Goal: Task Accomplishment & Management: Complete application form

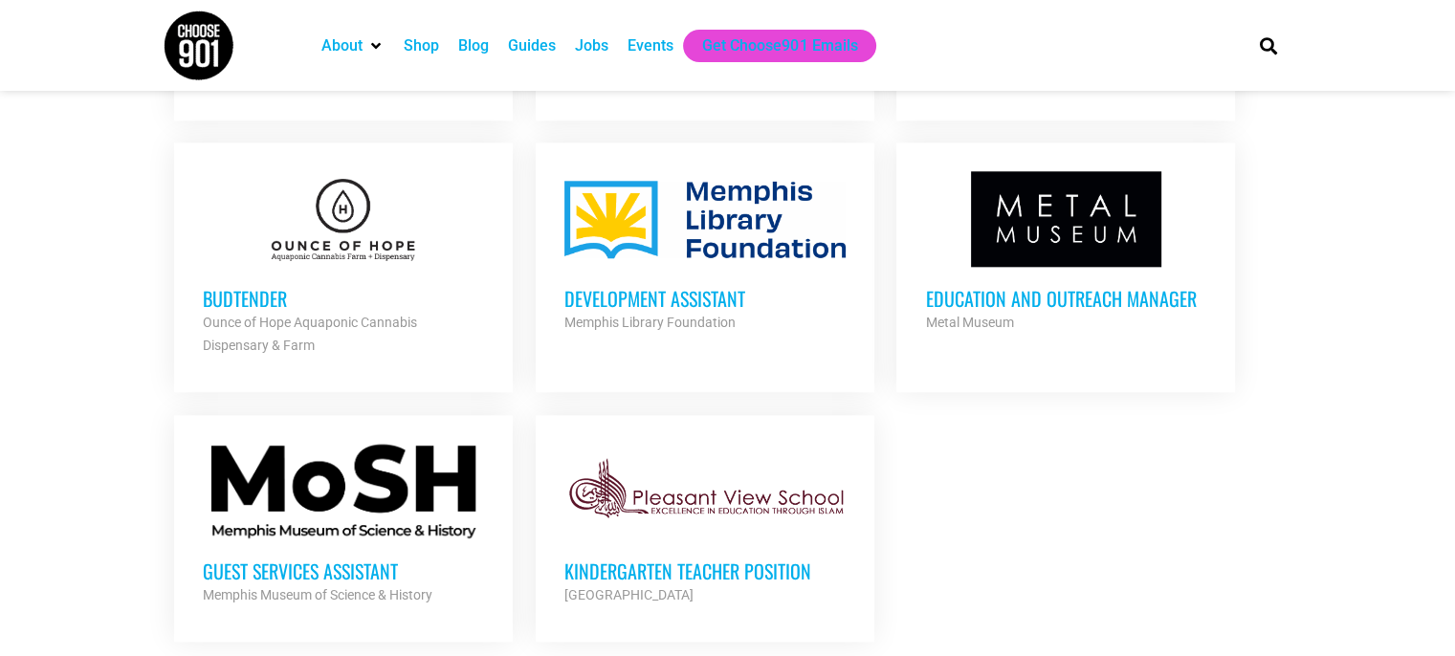
scroll to position [2097, 0]
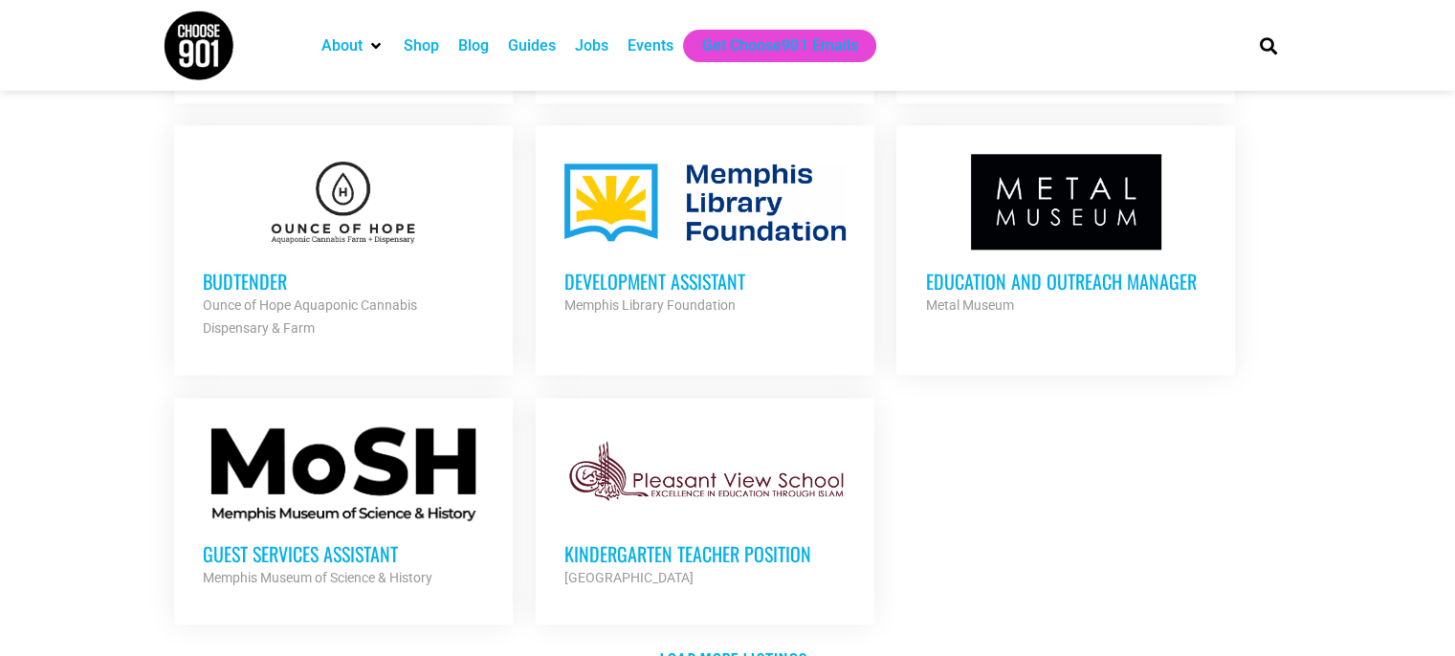
click at [715, 275] on h3 "Development Assistant" at bounding box center [704, 281] width 281 height 25
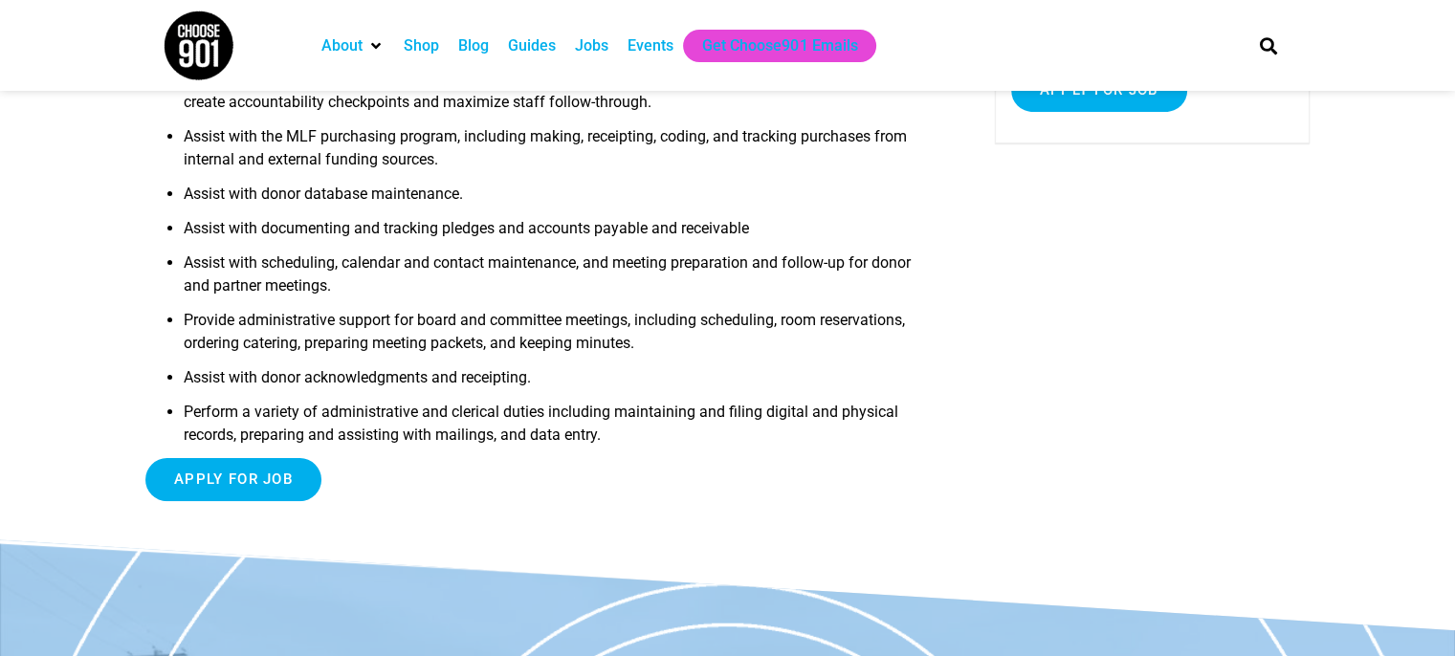
scroll to position [478, 0]
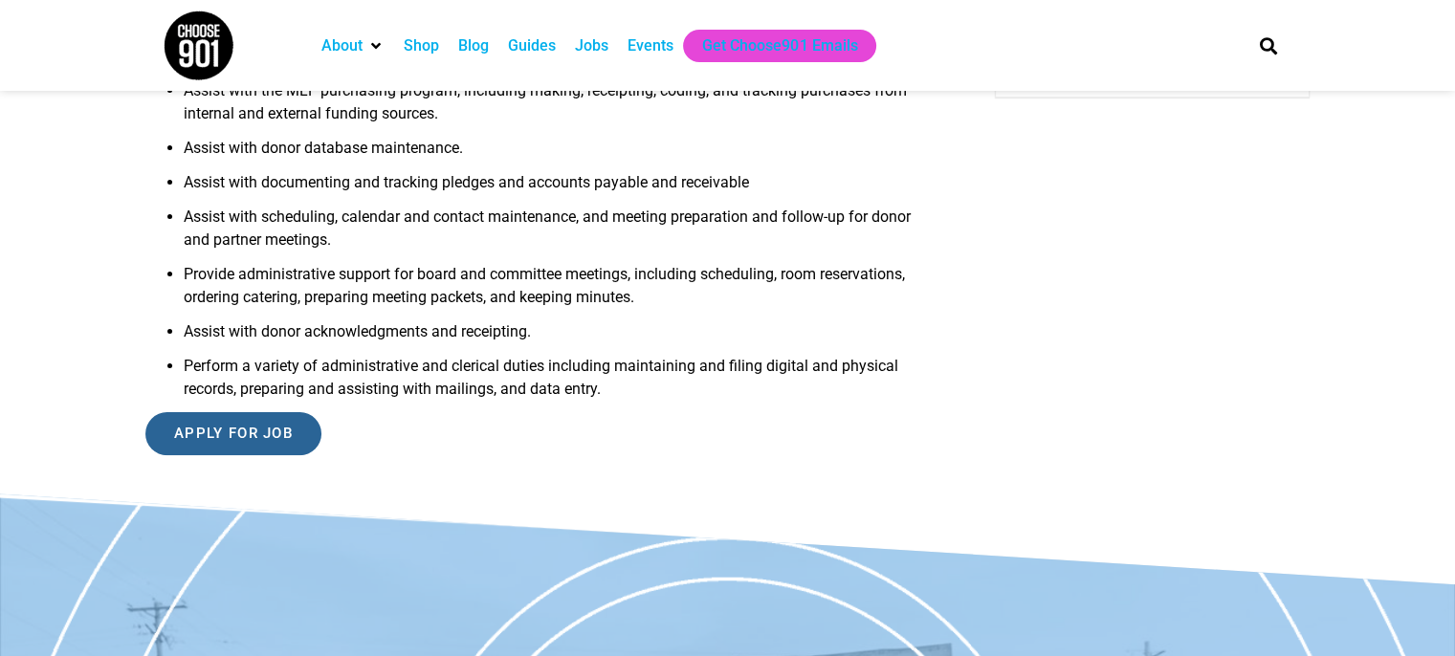
click at [254, 424] on input "Apply for job" at bounding box center [233, 433] width 176 height 43
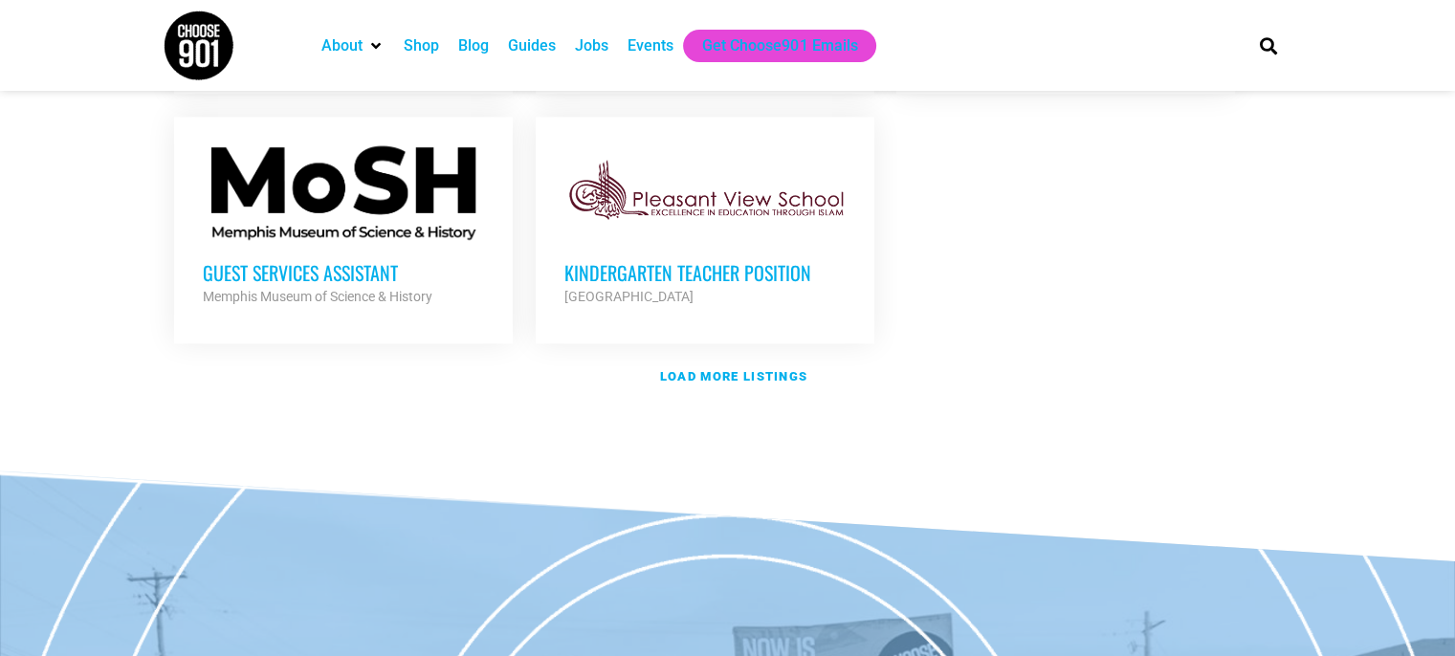
scroll to position [2387, 0]
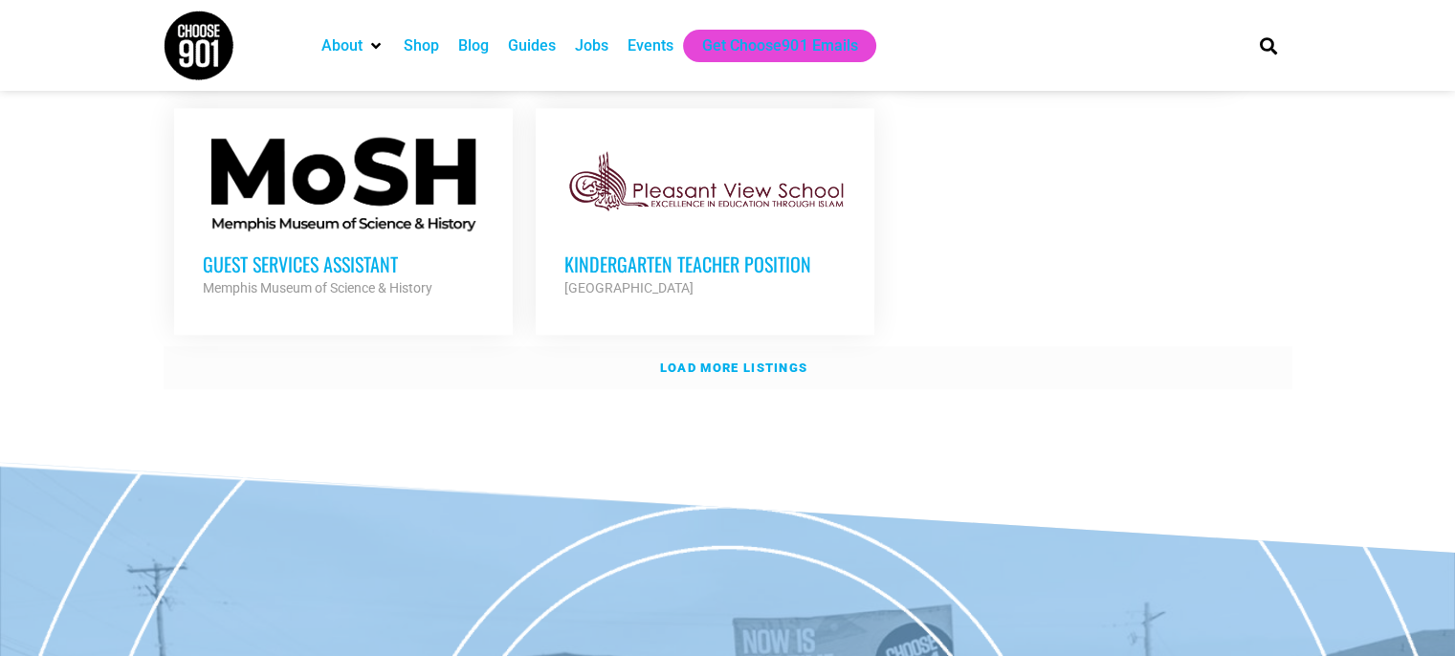
click at [706, 346] on link "Load more listings" at bounding box center [728, 368] width 1129 height 44
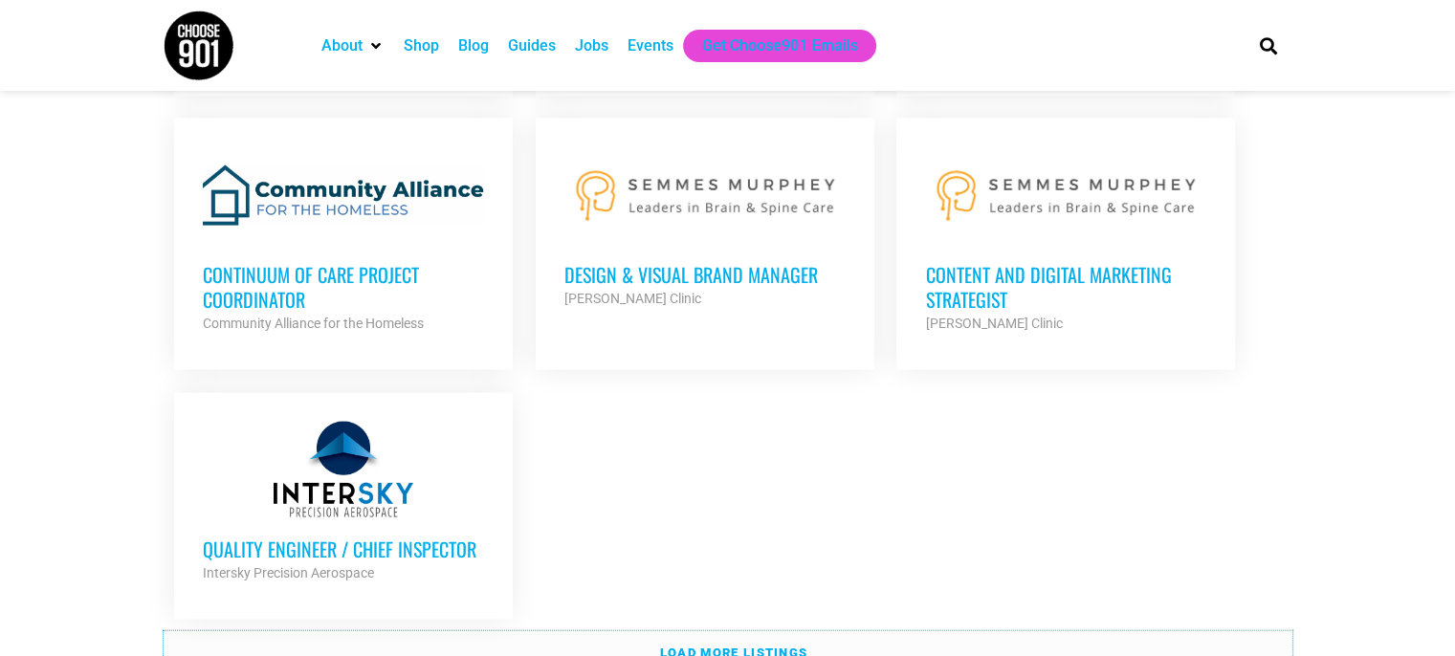
scroll to position [4109, 0]
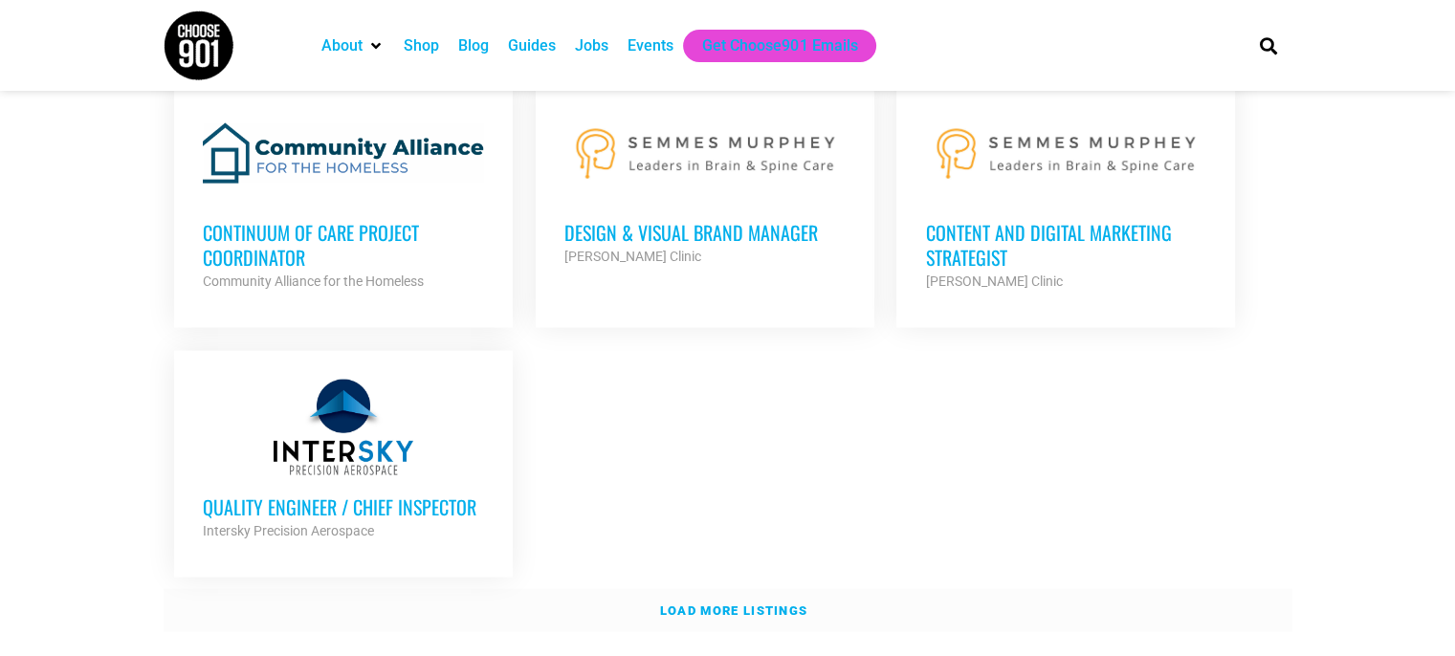
click at [765, 603] on strong "Load more listings" at bounding box center [733, 610] width 147 height 14
click at [765, 590] on link "Load more listings" at bounding box center [728, 611] width 1129 height 44
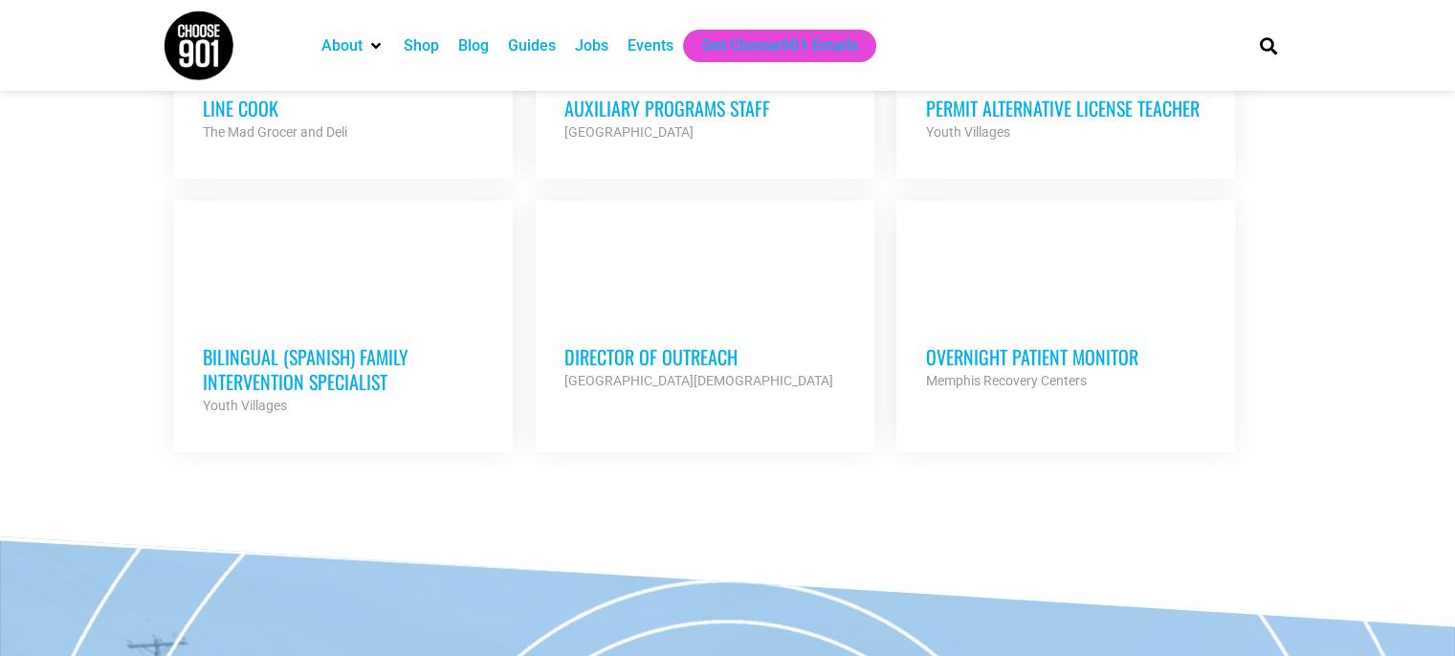
scroll to position [5830, 0]
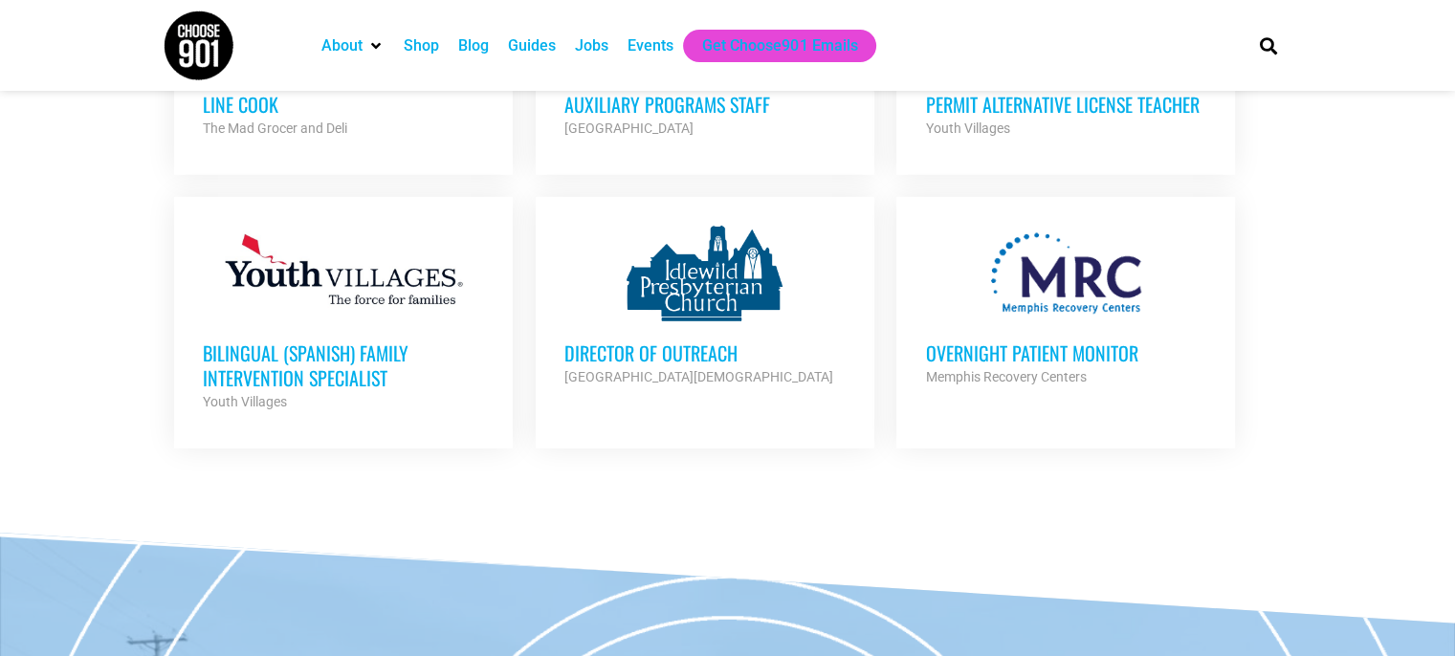
click at [1020, 340] on h3 "Overnight Patient Monitor" at bounding box center [1065, 352] width 281 height 25
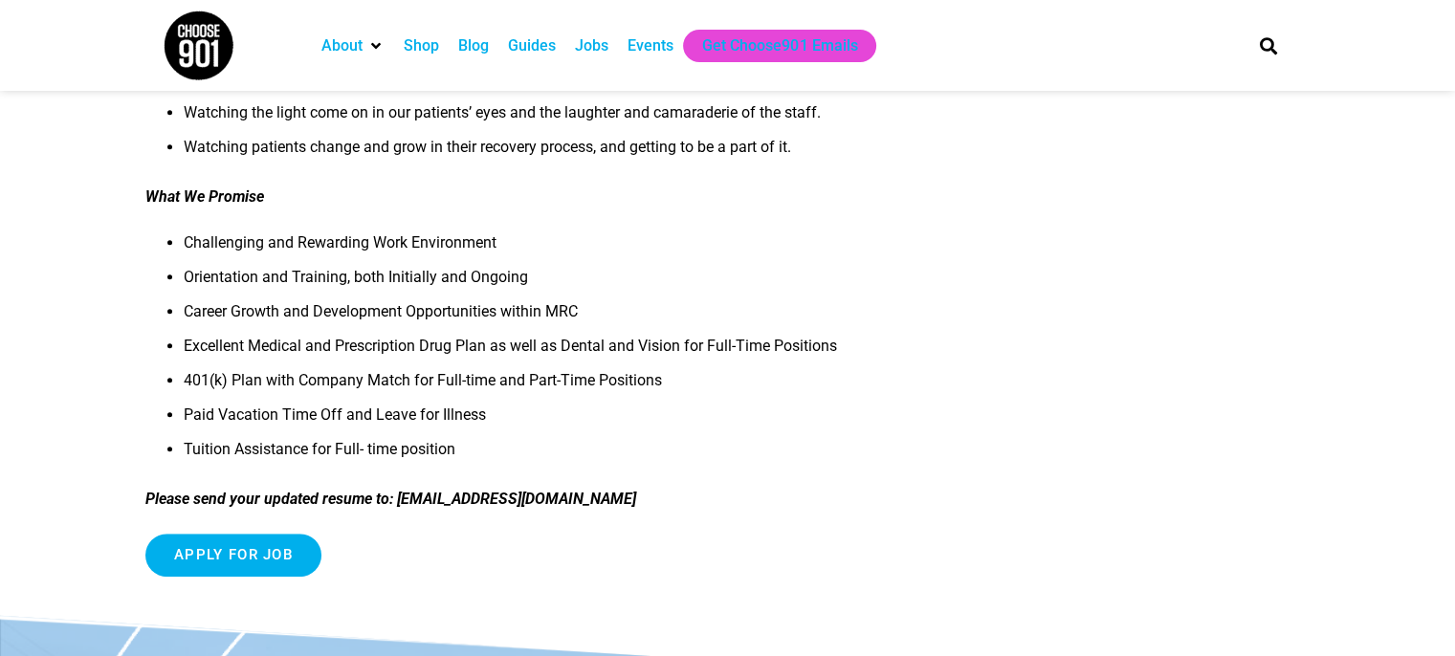
scroll to position [861, 0]
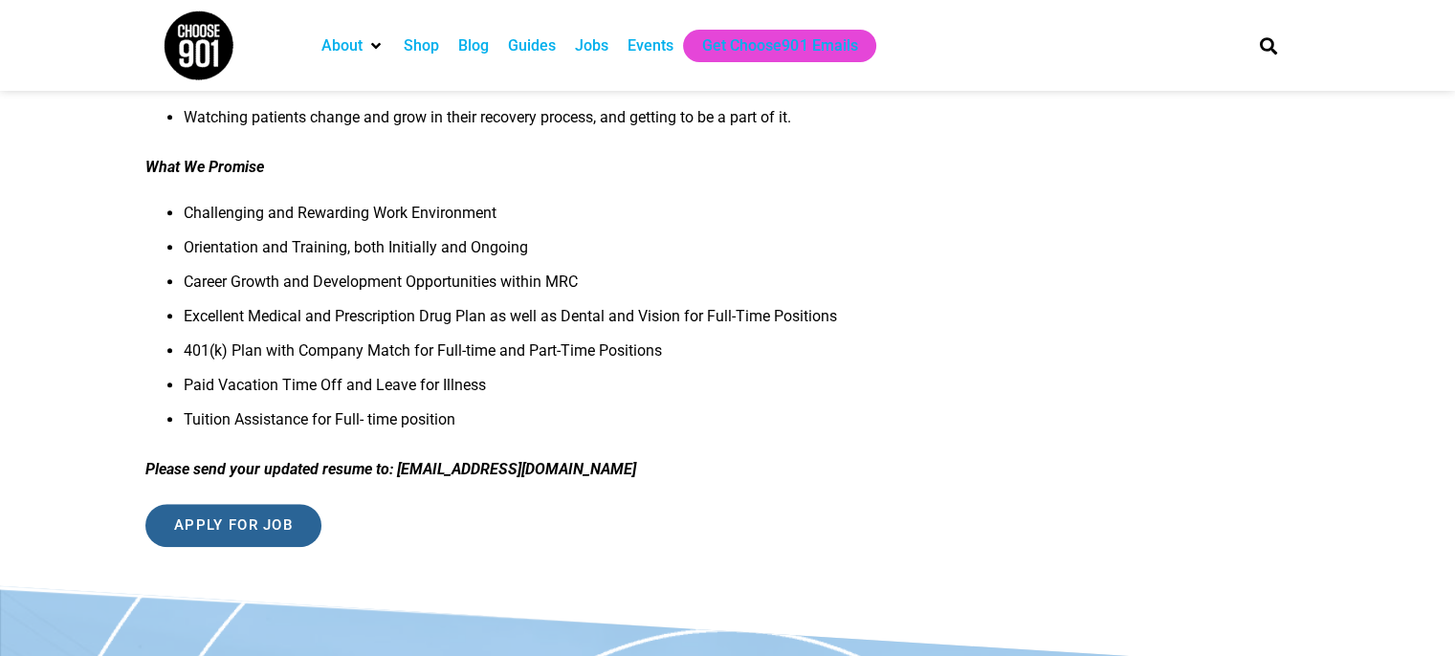
click at [264, 534] on input "Apply for job" at bounding box center [233, 525] width 176 height 43
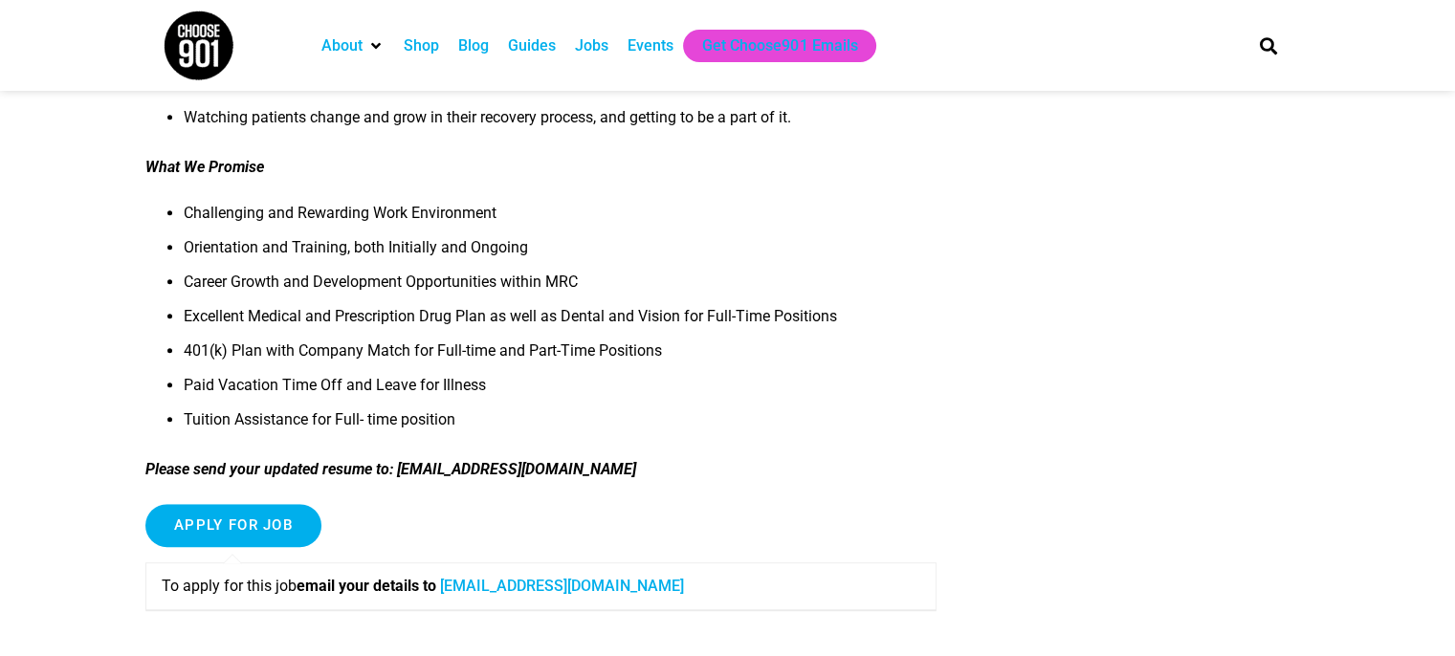
click at [489, 585] on link "[EMAIL_ADDRESS][DOMAIN_NAME]" at bounding box center [562, 586] width 244 height 18
drag, startPoint x: 696, startPoint y: 586, endPoint x: 454, endPoint y: 582, distance: 242.0
click at [454, 582] on p "To apply for this job email your details to [EMAIL_ADDRESS][DOMAIN_NAME]" at bounding box center [541, 586] width 758 height 23
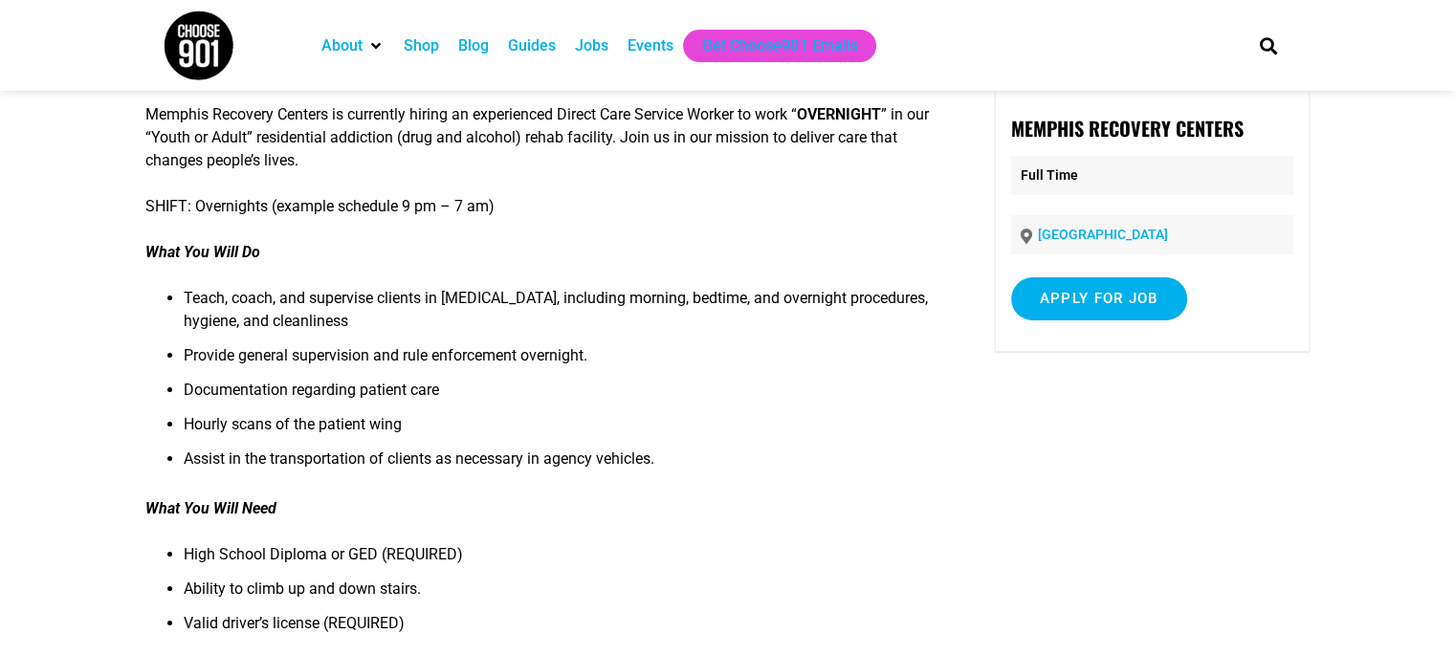
scroll to position [0, 0]
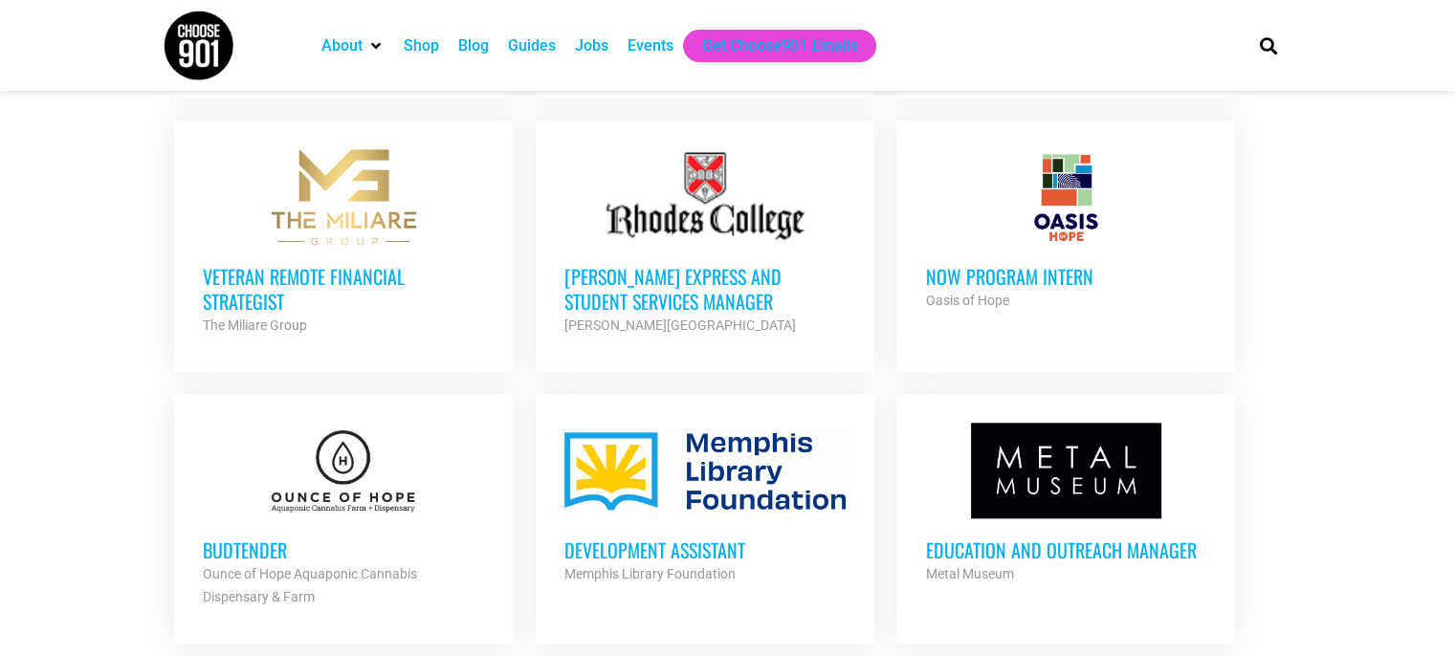
scroll to position [1813, 0]
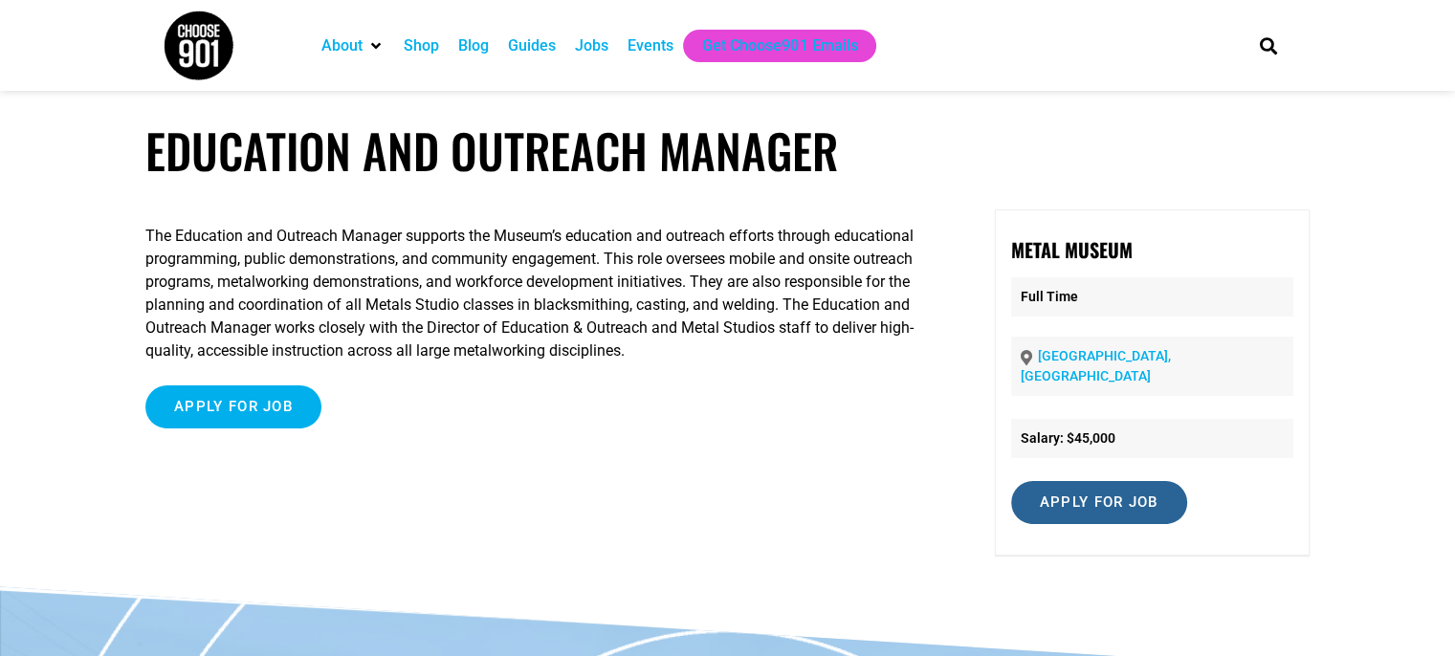
click at [1099, 485] on input "Apply for job" at bounding box center [1099, 502] width 176 height 43
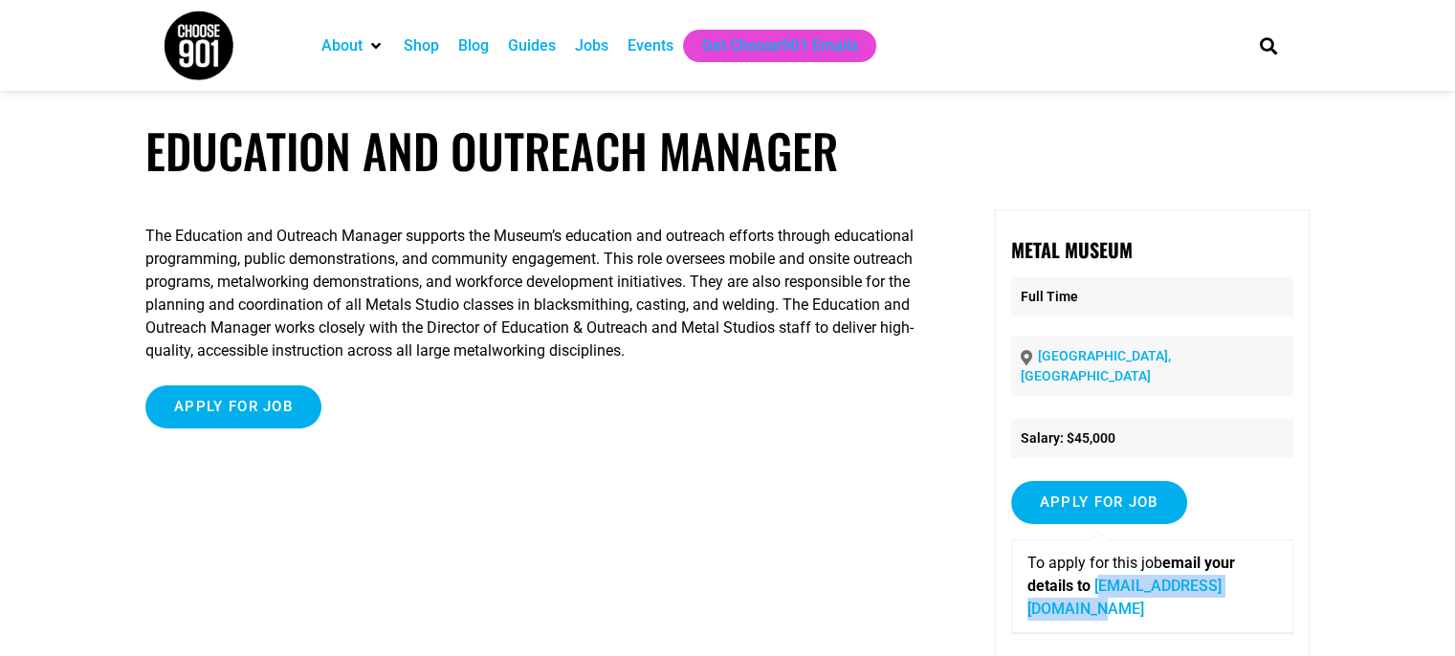
drag, startPoint x: 1246, startPoint y: 593, endPoint x: 1034, endPoint y: 605, distance: 212.7
click at [1037, 608] on div "To apply for this job email your details to [EMAIL_ADDRESS][DOMAIN_NAME]" at bounding box center [1152, 586] width 282 height 94
click at [1021, 596] on div "To apply for this job email your details to [EMAIL_ADDRESS][DOMAIN_NAME]" at bounding box center [1152, 586] width 282 height 94
click at [1033, 590] on link "[EMAIL_ADDRESS][DOMAIN_NAME]" at bounding box center [1124, 597] width 194 height 41
drag, startPoint x: 1243, startPoint y: 586, endPoint x: 1027, endPoint y: 595, distance: 216.3
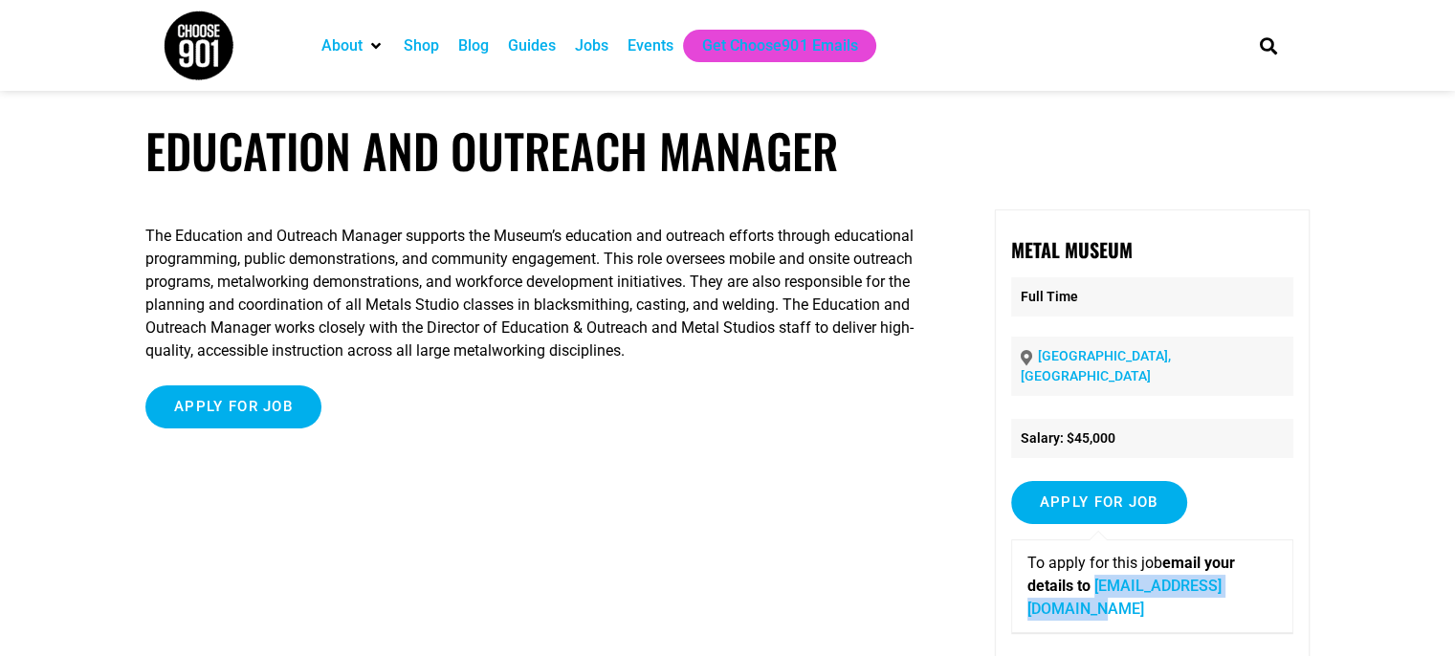
click at [1027, 595] on p "To apply for this job email your details to [EMAIL_ADDRESS][DOMAIN_NAME]" at bounding box center [1152, 586] width 250 height 69
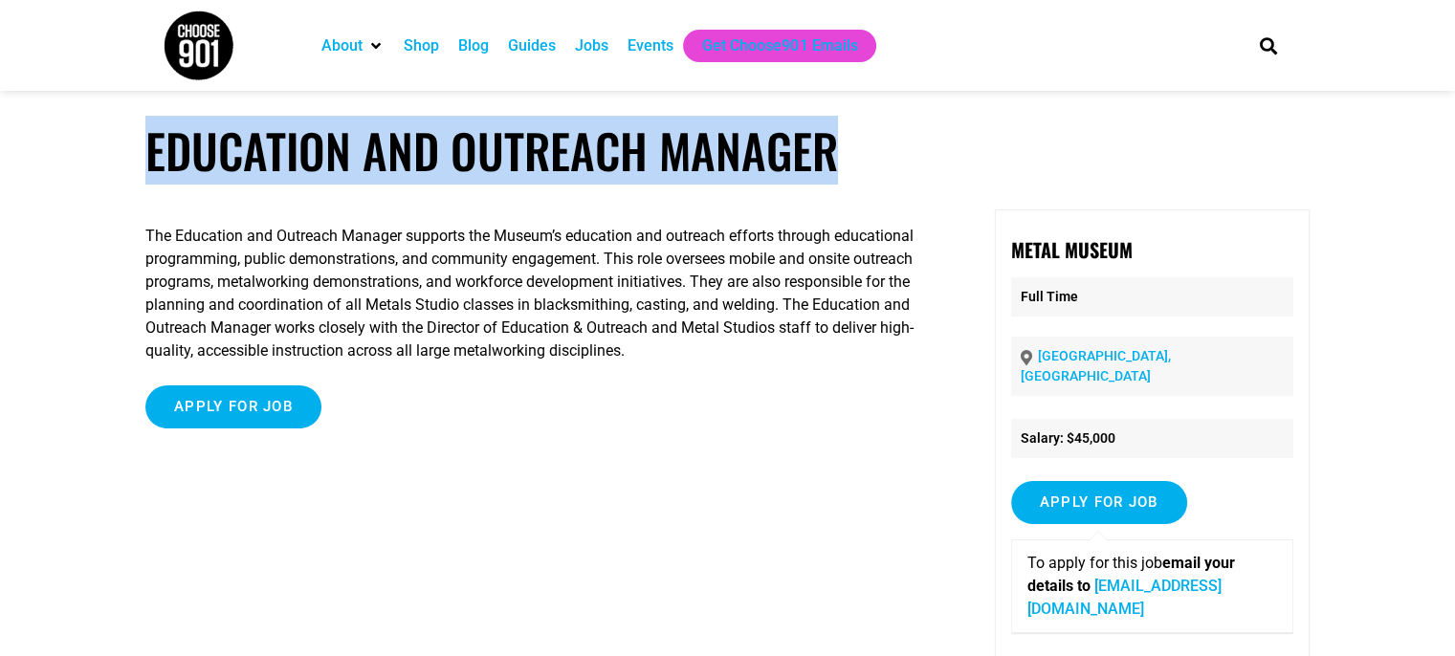
drag, startPoint x: 860, startPoint y: 142, endPoint x: 67, endPoint y: 150, distance: 792.9
click at [67, 150] on article "Education and Outreach Manager The Education and Outreach Manager supports the …" at bounding box center [727, 416] width 1455 height 589
copy h1 "Education and Outreach Manager"
